Goal: Task Accomplishment & Management: Complete application form

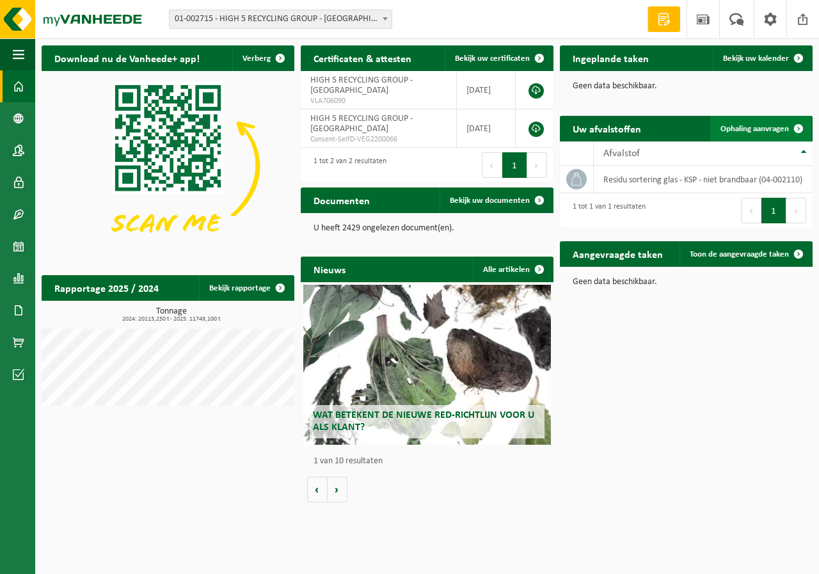
click at [755, 125] on span "Ophaling aanvragen" at bounding box center [755, 129] width 68 height 8
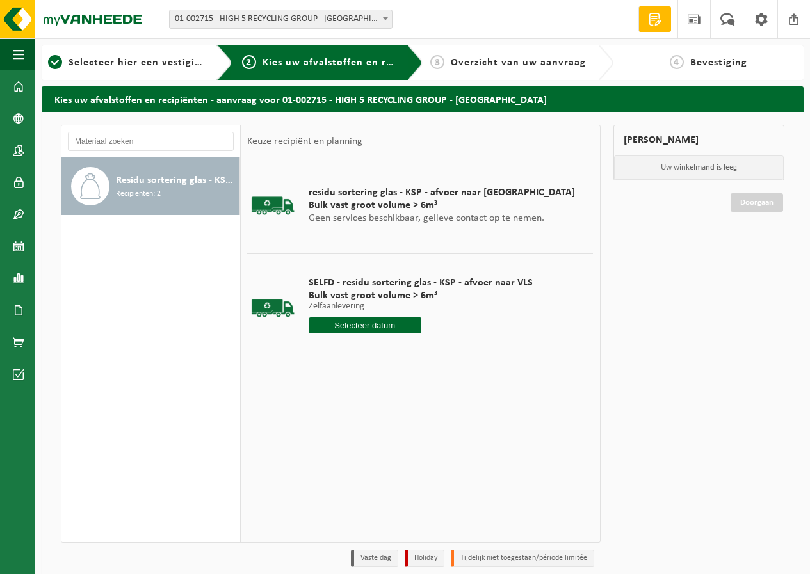
click at [375, 316] on div "SELFD - residu sortering glas - KSP - afvoer naar VLS Bulk vast groot volume > …" at bounding box center [420, 308] width 237 height 89
click at [375, 321] on input "text" at bounding box center [365, 325] width 112 height 16
click at [456, 346] on icon at bounding box center [454, 354] width 20 height 20
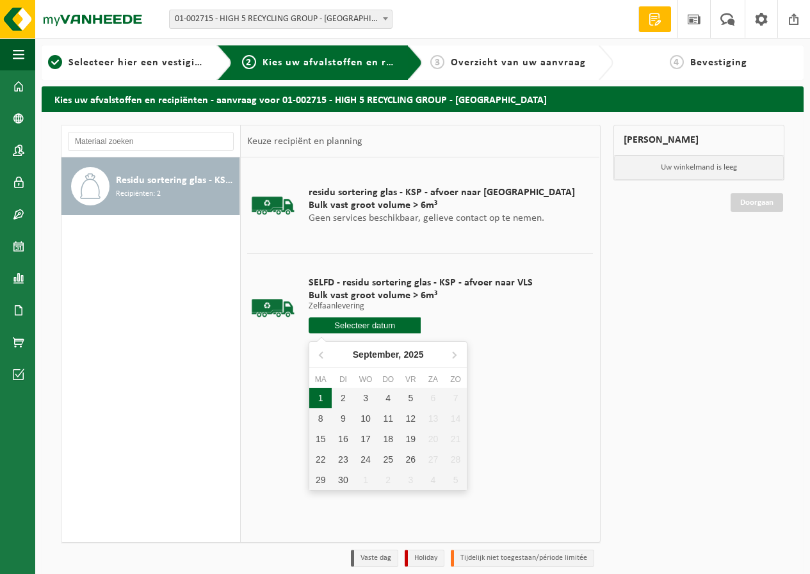
click at [316, 389] on div "1" at bounding box center [320, 398] width 22 height 20
type input "Van 2025-09-01"
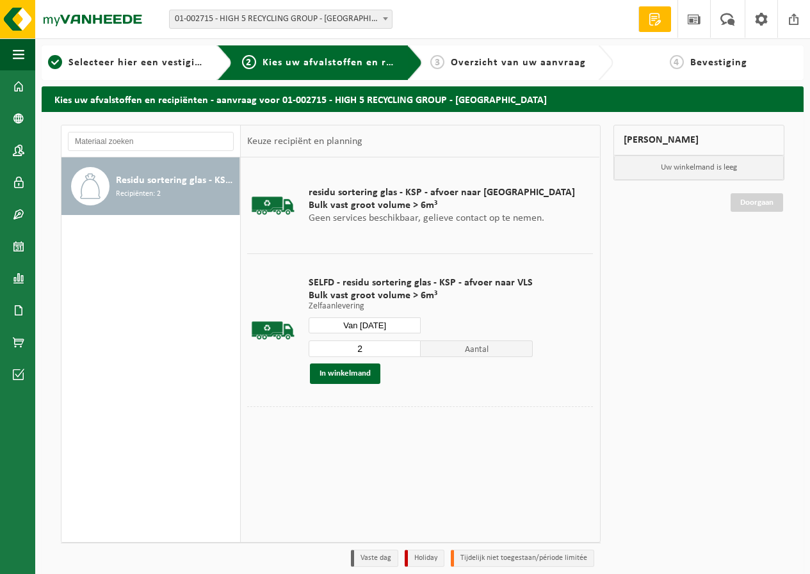
type input "2"
click at [404, 348] on input "2" at bounding box center [365, 349] width 112 height 17
click at [374, 369] on button "In winkelmand" at bounding box center [345, 374] width 70 height 20
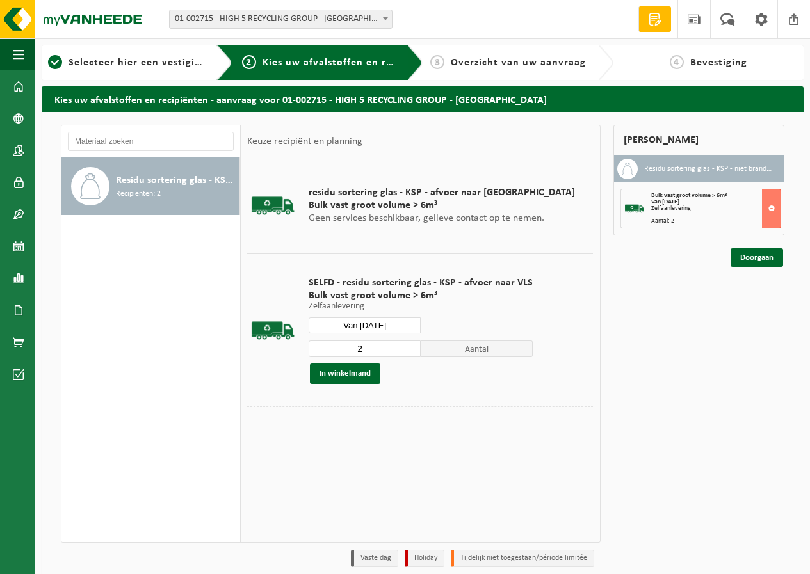
click at [382, 325] on input "Van 2025-09-01" at bounding box center [365, 325] width 112 height 16
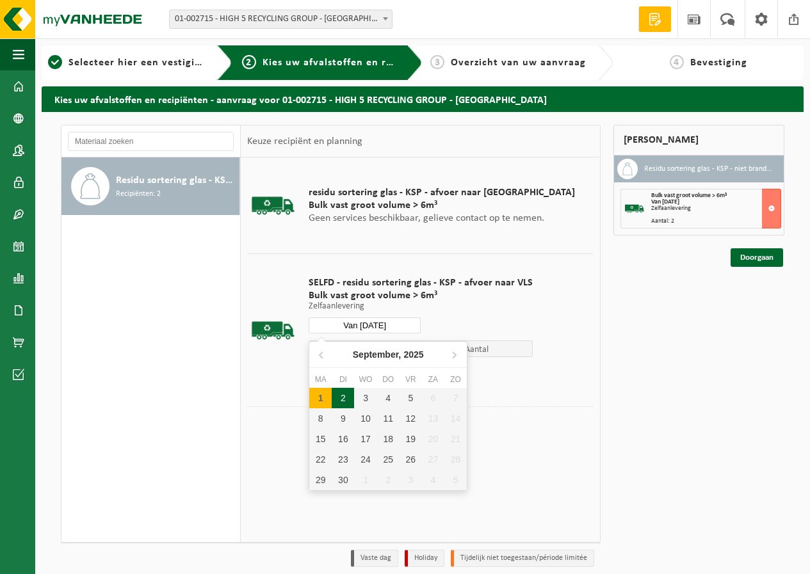
click at [343, 394] on div "2" at bounding box center [343, 398] width 22 height 20
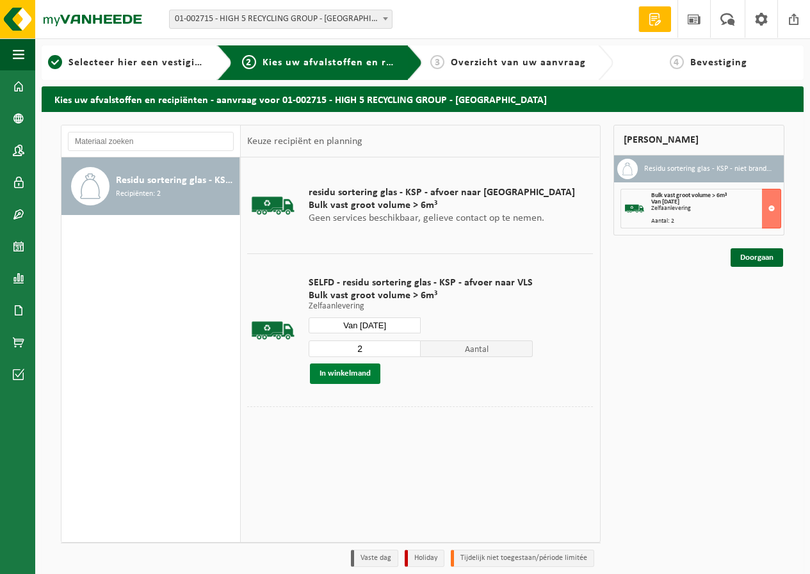
click at [356, 366] on button "In winkelmand" at bounding box center [345, 374] width 70 height 20
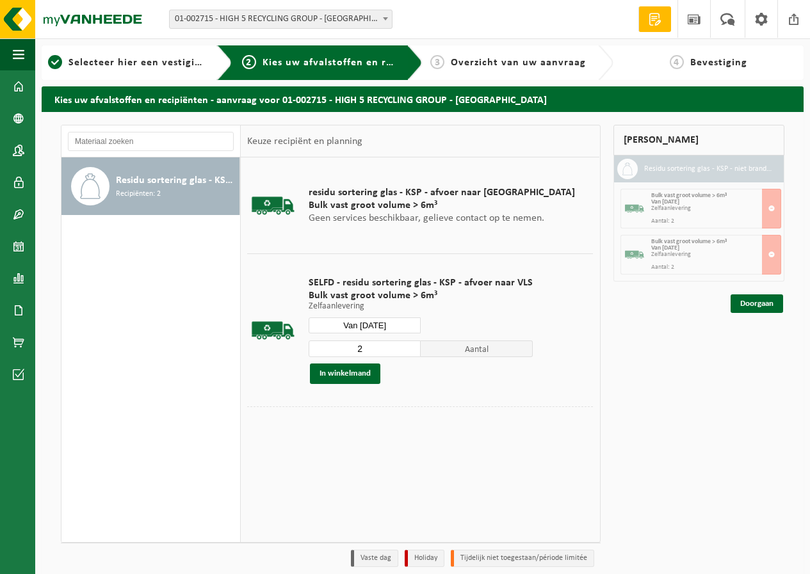
click at [371, 330] on input "Van 2025-09-02" at bounding box center [365, 325] width 112 height 16
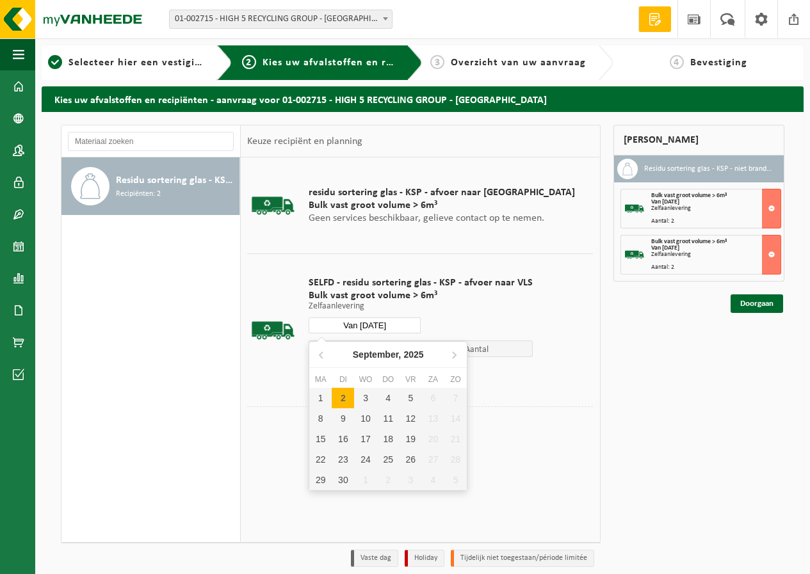
click at [366, 393] on div "3" at bounding box center [365, 398] width 22 height 20
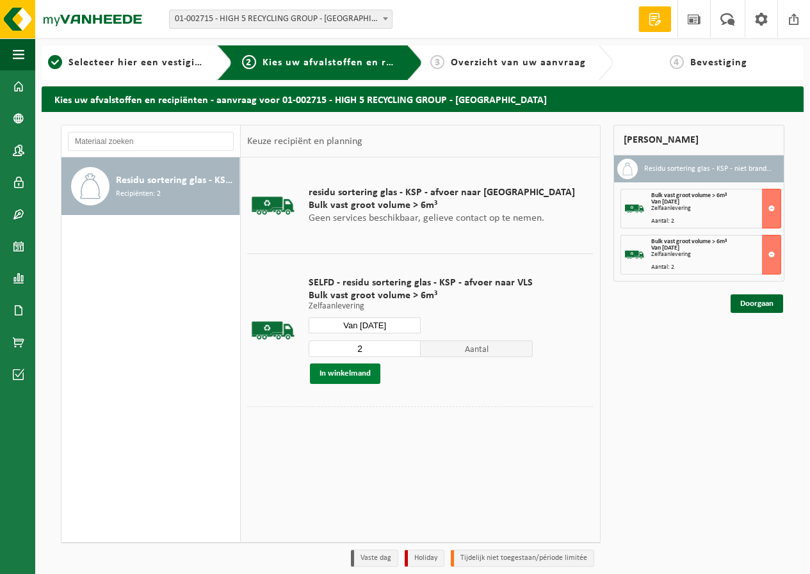
click at [358, 373] on button "In winkelmand" at bounding box center [345, 374] width 70 height 20
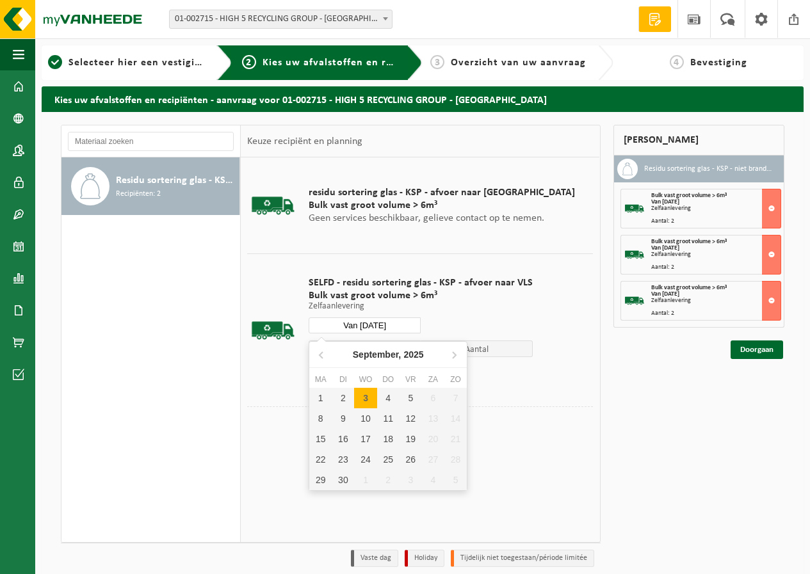
click at [372, 330] on input "Van 2025-09-03" at bounding box center [365, 325] width 112 height 16
click at [390, 394] on div "4" at bounding box center [388, 398] width 22 height 20
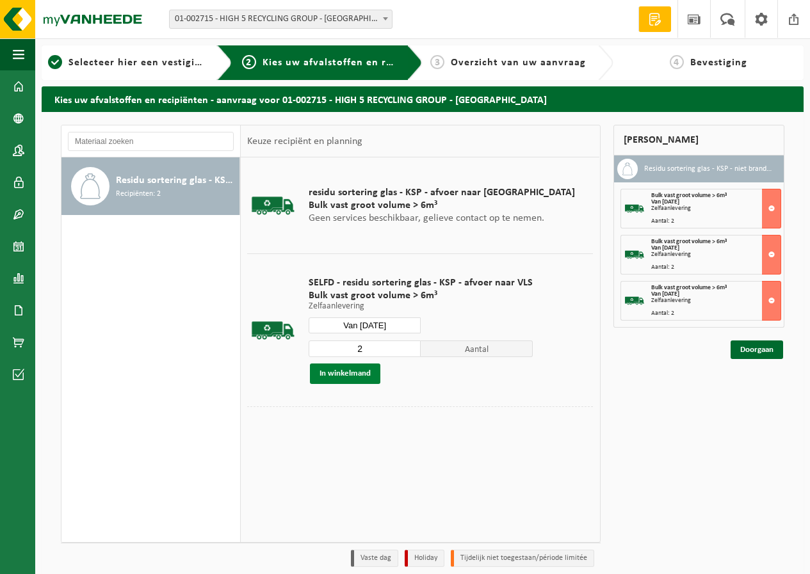
click at [367, 371] on button "In winkelmand" at bounding box center [345, 374] width 70 height 20
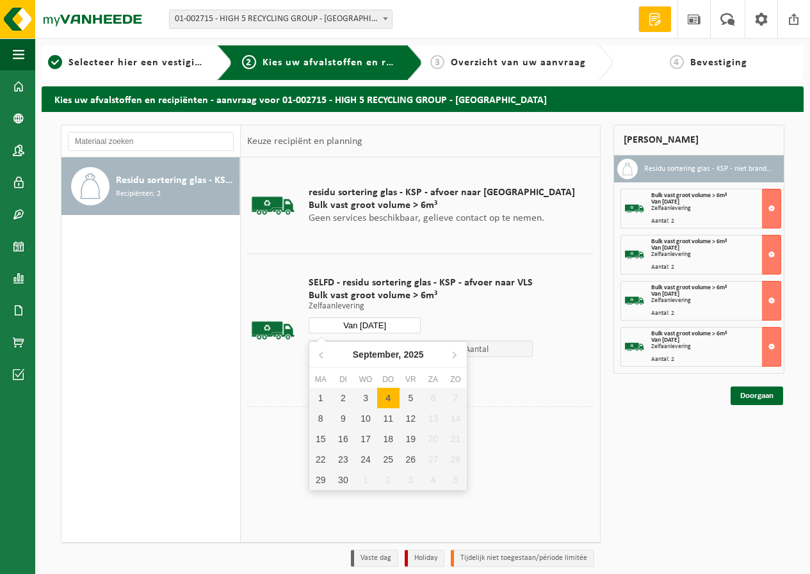
click at [379, 327] on input "Van 2025-09-04" at bounding box center [365, 325] width 112 height 16
click at [406, 396] on div "5" at bounding box center [410, 398] width 22 height 20
type input "Van 2025-09-05"
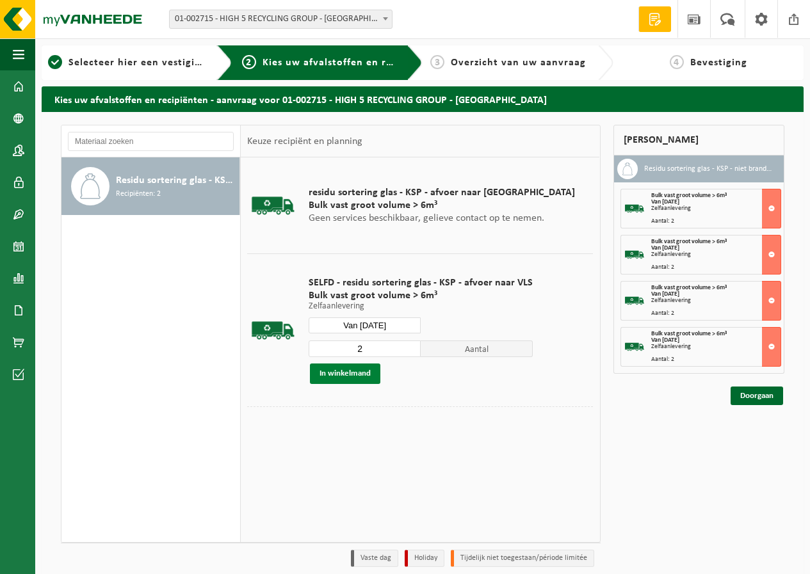
click at [360, 371] on button "In winkelmand" at bounding box center [345, 374] width 70 height 20
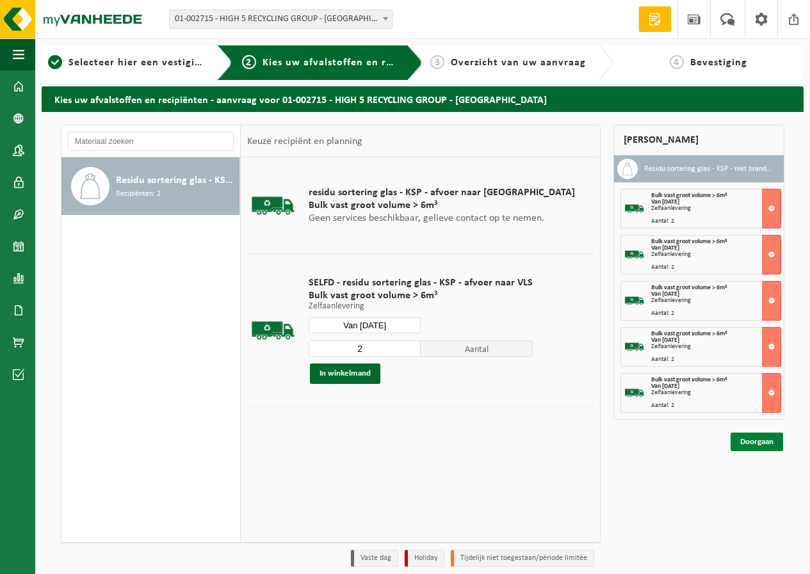
click at [741, 436] on link "Doorgaan" at bounding box center [756, 442] width 52 height 19
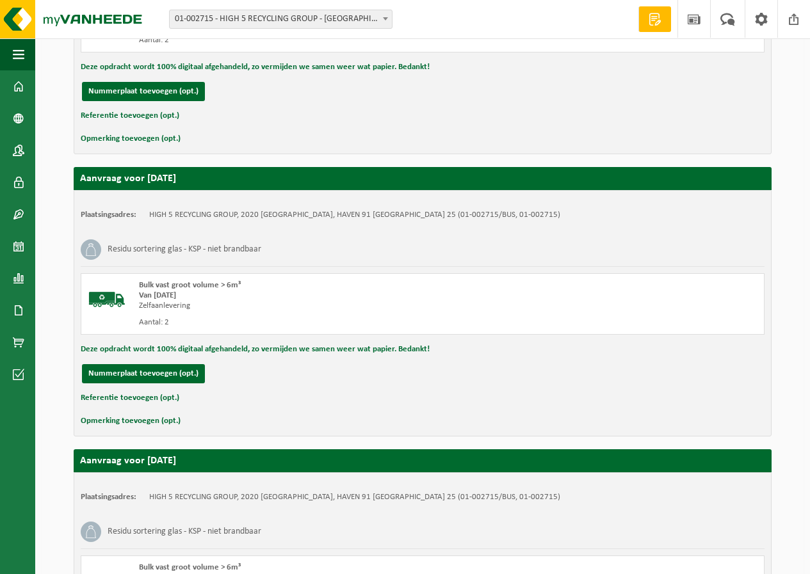
scroll to position [1169, 0]
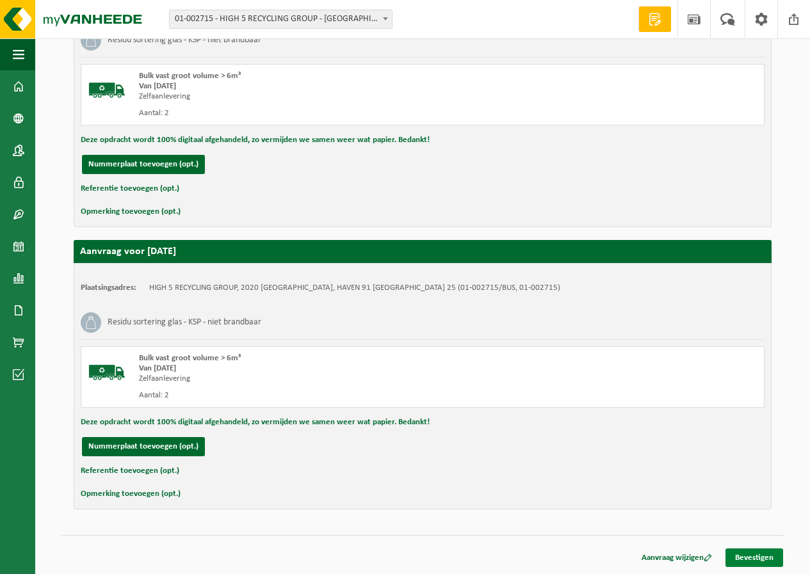
click at [742, 558] on link "Bevestigen" at bounding box center [754, 558] width 58 height 19
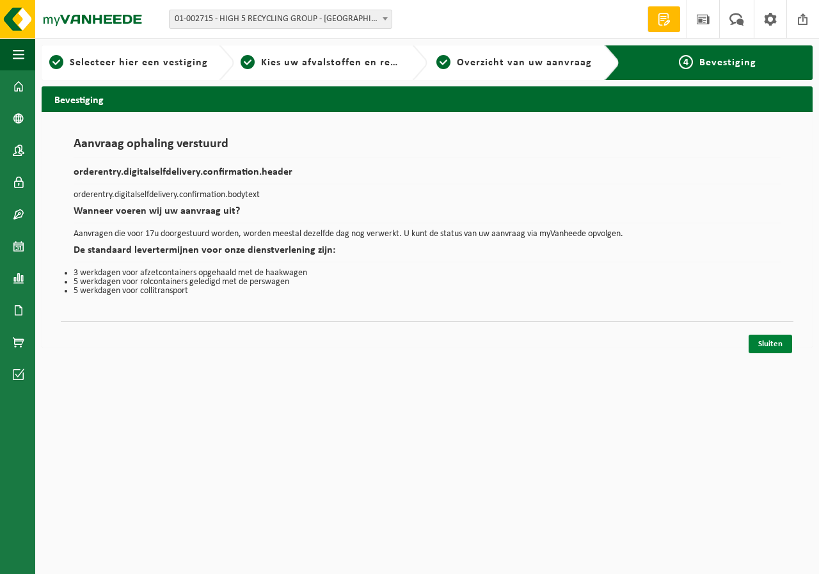
click at [771, 341] on link "Sluiten" at bounding box center [771, 344] width 44 height 19
